Goal: Transaction & Acquisition: Purchase product/service

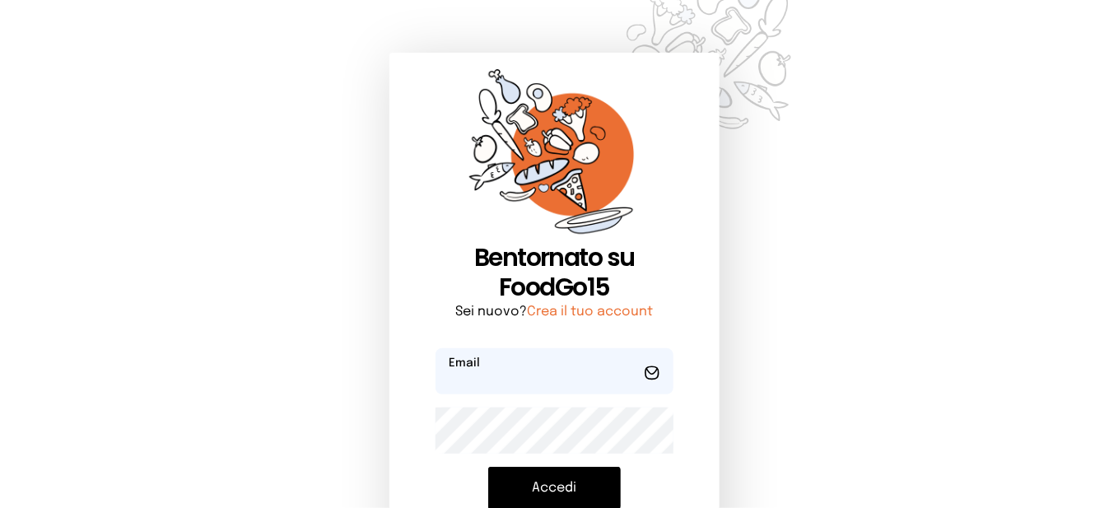
type input "**********"
click at [561, 478] on button "Accedi" at bounding box center [554, 488] width 133 height 43
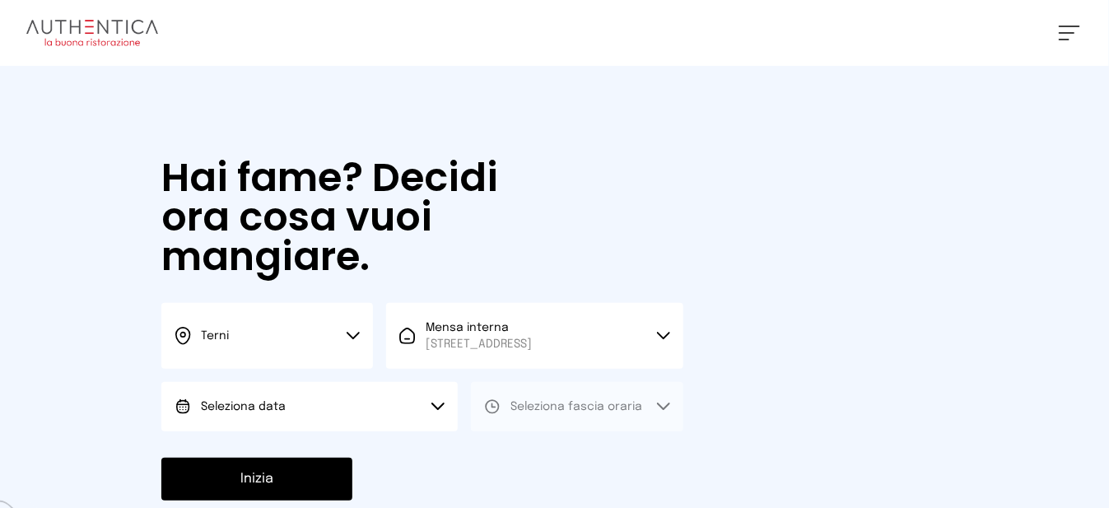
click at [405, 418] on button "Seleziona data" at bounding box center [309, 406] width 296 height 49
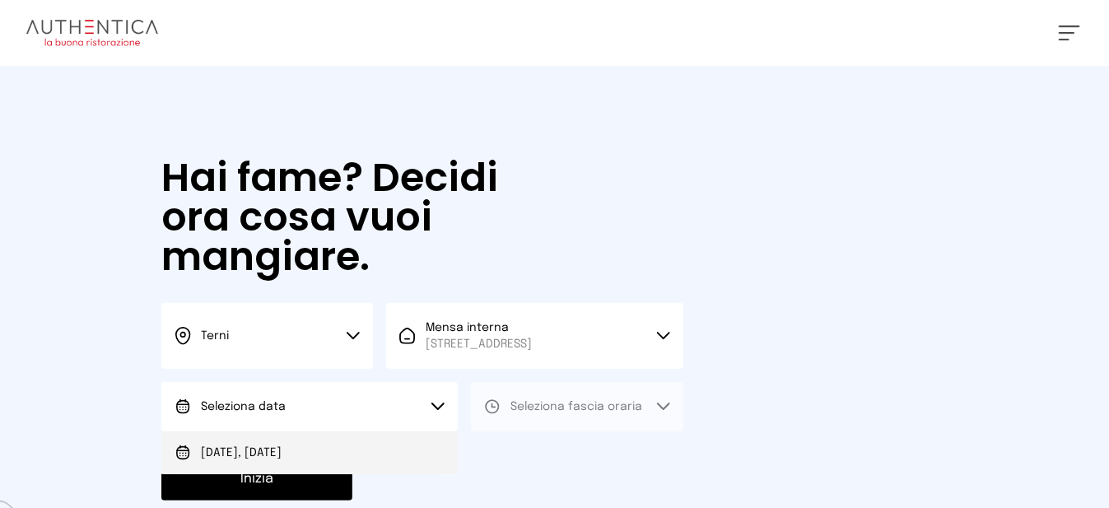
click at [344, 464] on li "[DATE], [DATE]" at bounding box center [309, 452] width 296 height 43
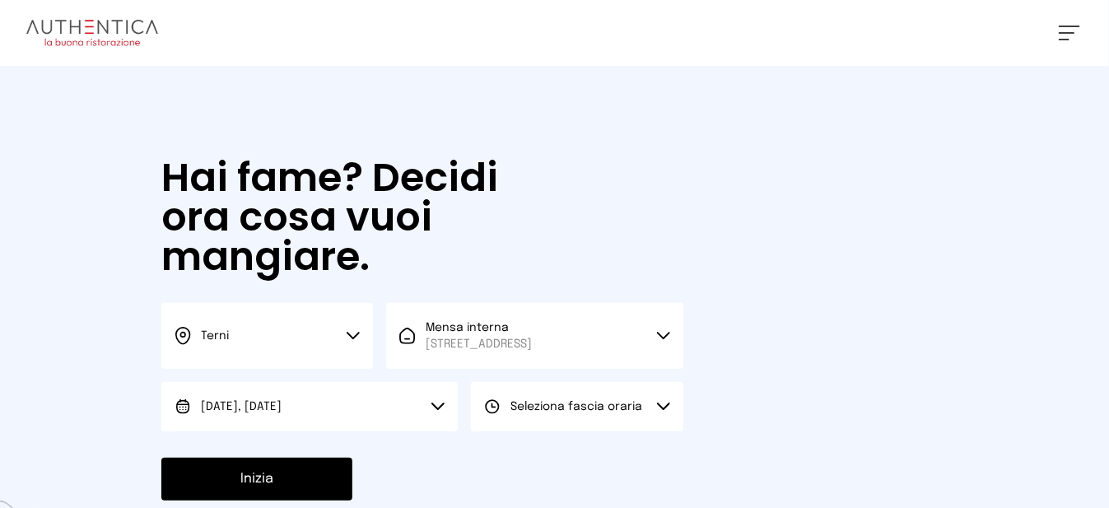
click at [508, 415] on div "Seleziona fascia oraria" at bounding box center [563, 406] width 158 height 16
click at [505, 459] on li "Pranzo" at bounding box center [577, 452] width 212 height 43
click at [333, 492] on button "Inizia" at bounding box center [256, 479] width 191 height 43
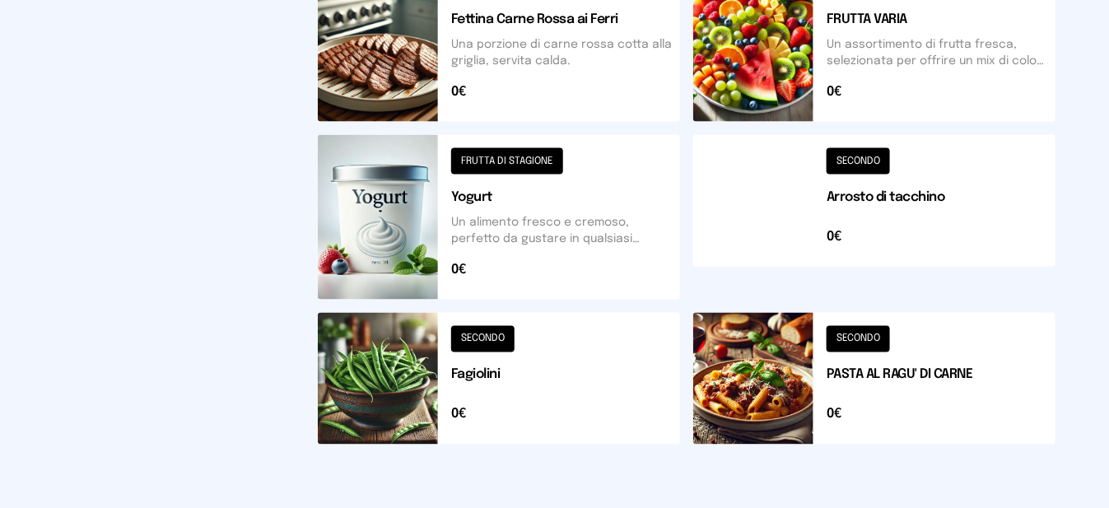
scroll to position [822, 0]
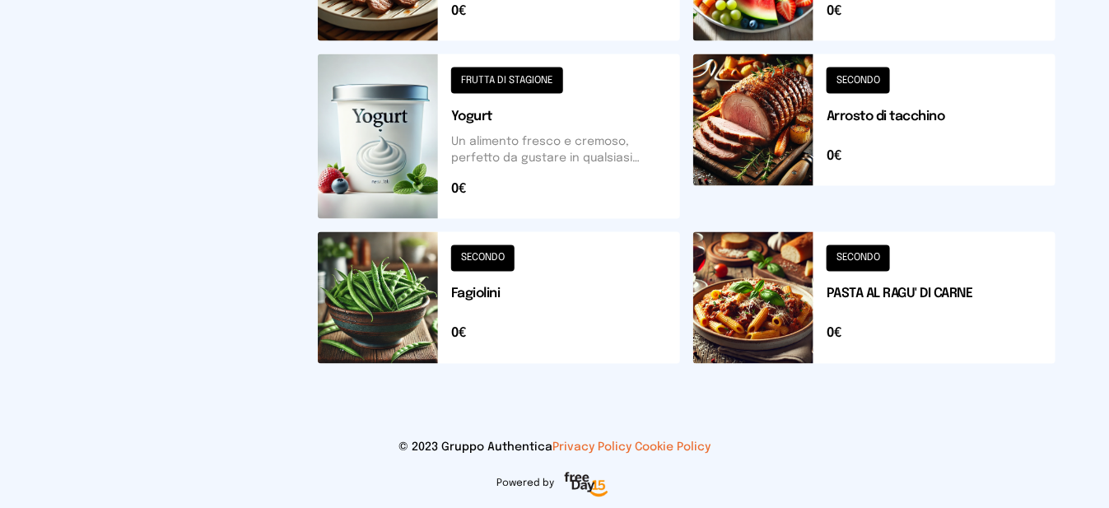
click at [752, 117] on button at bounding box center [874, 136] width 362 height 165
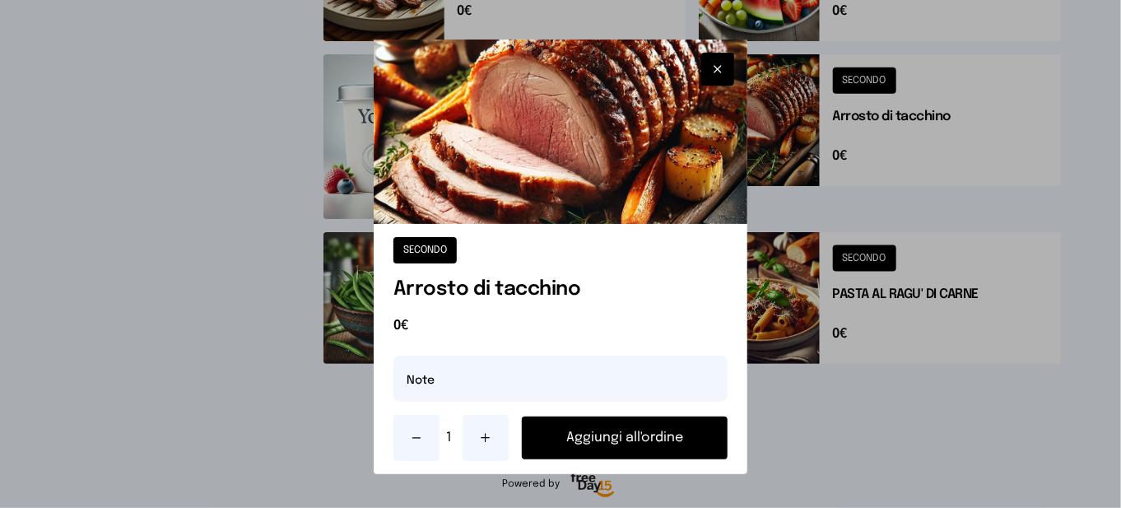
click at [636, 442] on button "Aggiungi all'ordine" at bounding box center [625, 438] width 206 height 43
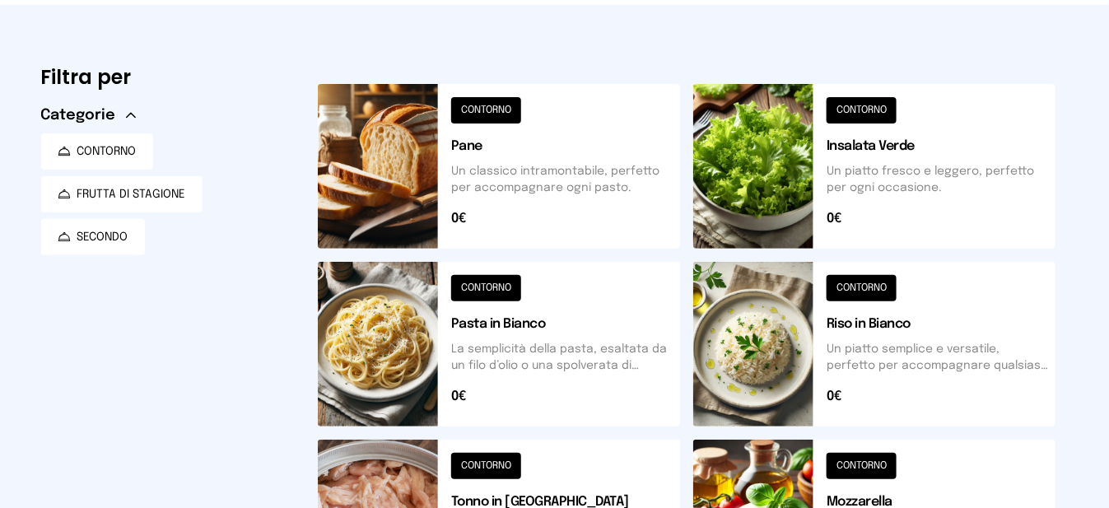
scroll to position [0, 0]
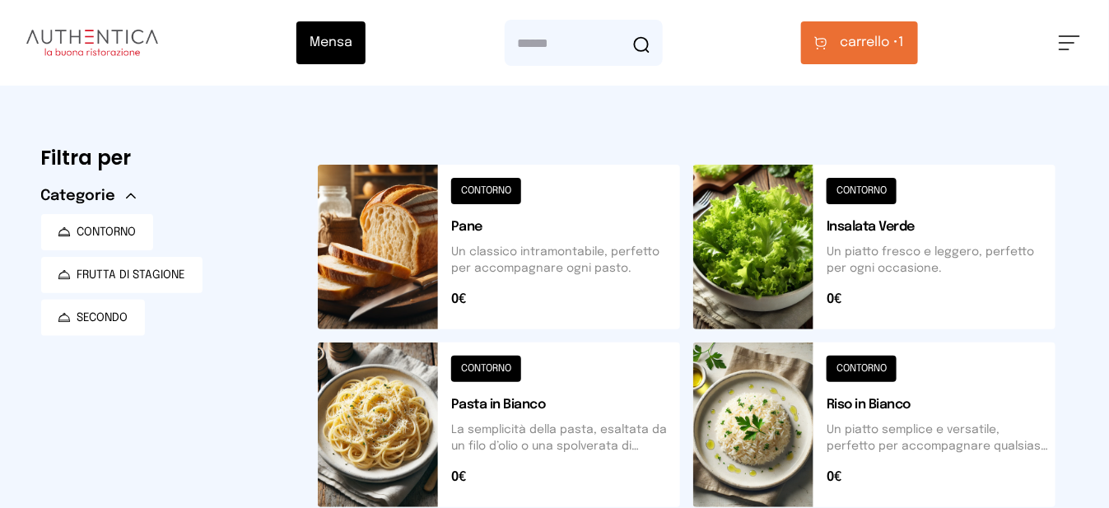
click at [883, 272] on button at bounding box center [874, 247] width 362 height 165
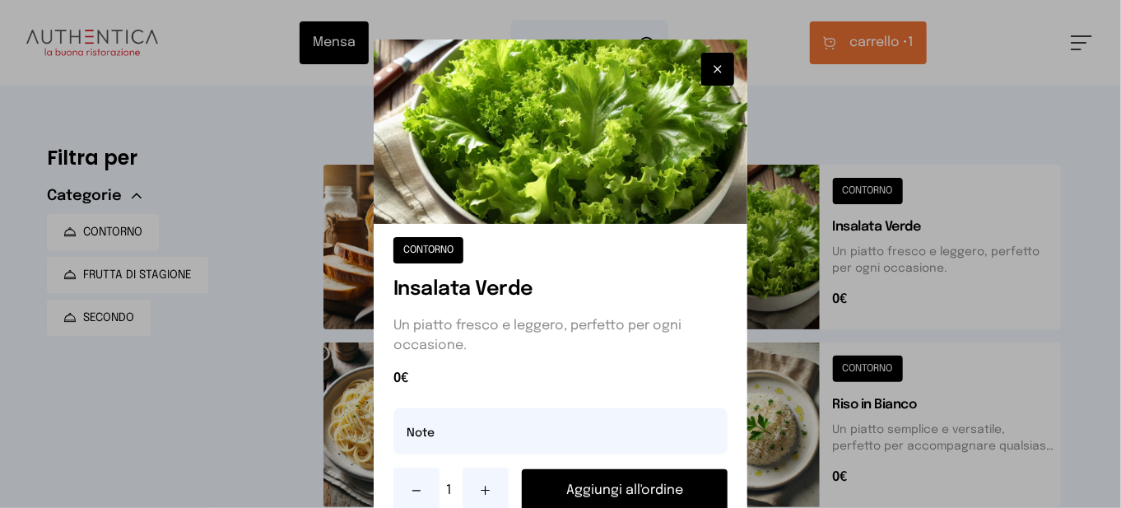
click at [696, 484] on button "Aggiungi all'ordine" at bounding box center [625, 490] width 206 height 43
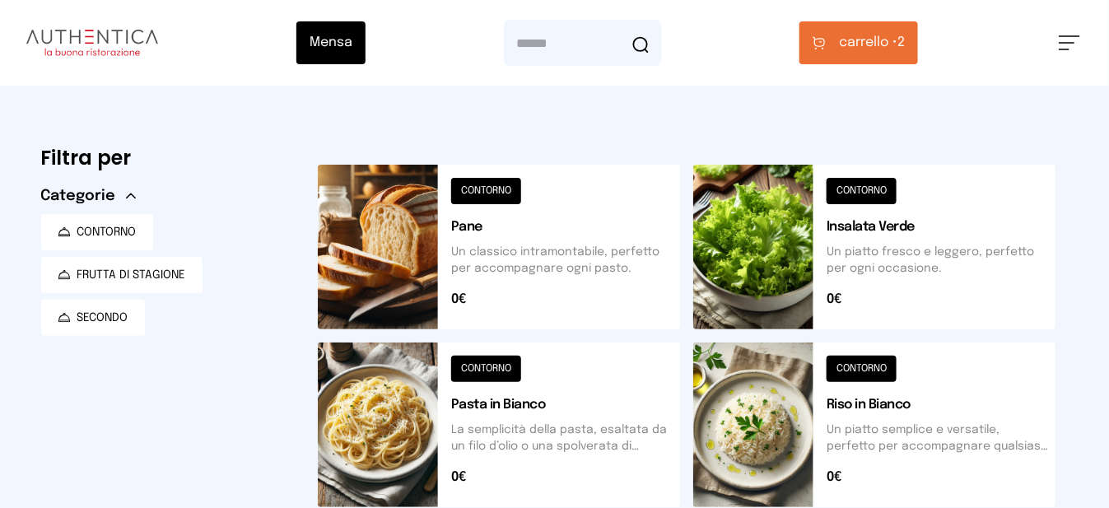
click at [864, 52] on span "carrello •" at bounding box center [868, 43] width 58 height 20
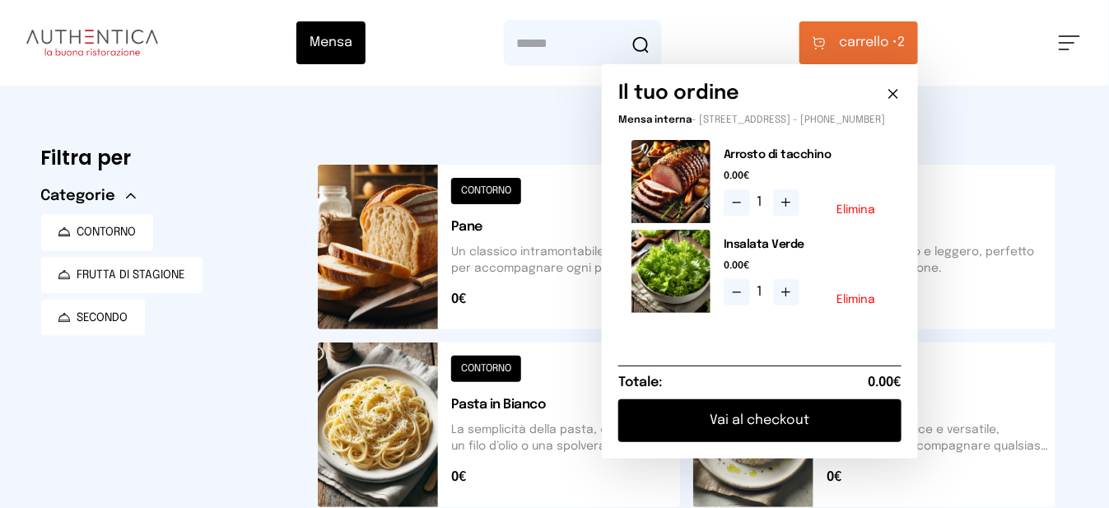
click at [807, 442] on button "Vai al checkout" at bounding box center [759, 420] width 283 height 43
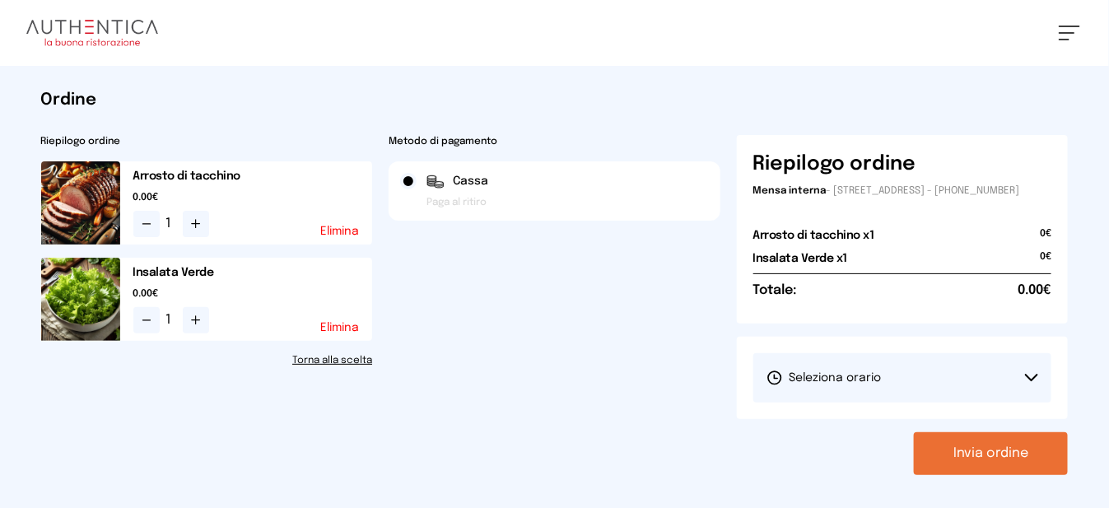
click at [832, 386] on span "Seleziona orario" at bounding box center [823, 378] width 115 height 16
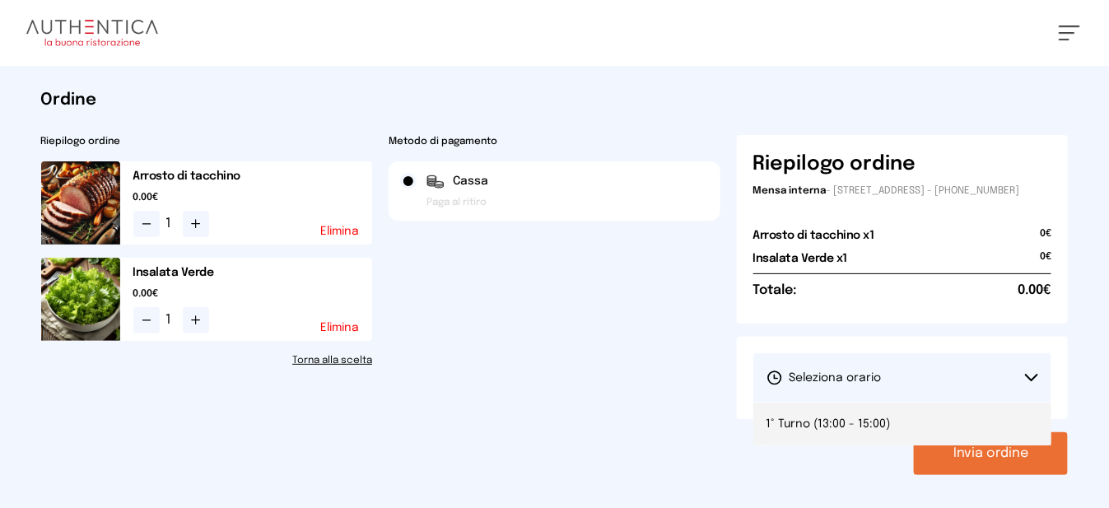
click at [830, 422] on li "1° Turno (13:00 - 15:00)" at bounding box center [902, 424] width 299 height 43
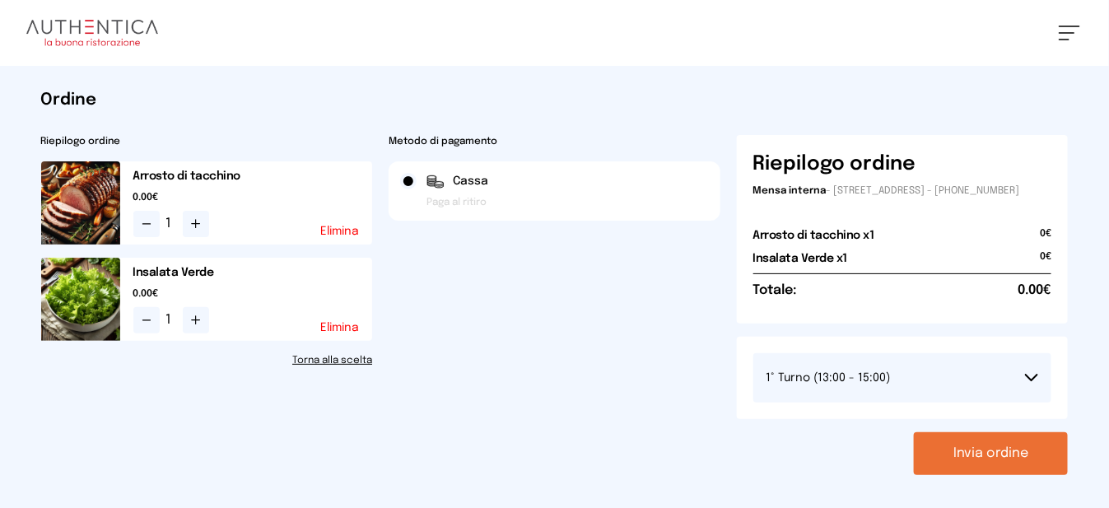
click at [959, 469] on button "Invia ordine" at bounding box center [991, 453] width 154 height 43
